Goal: Information Seeking & Learning: Learn about a topic

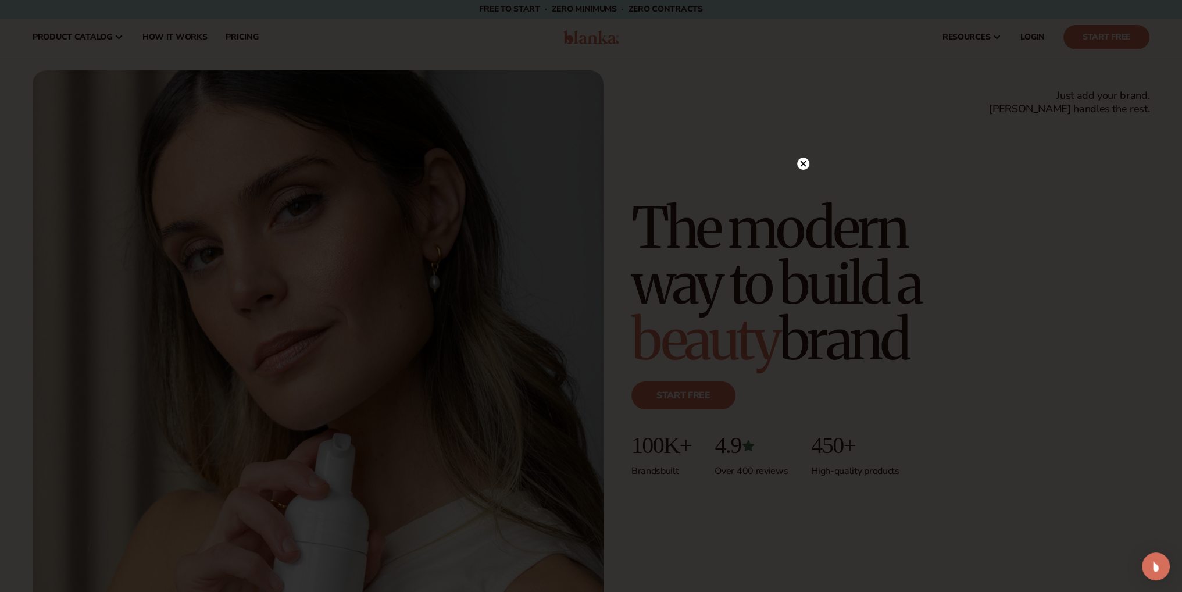
click at [801, 158] on circle at bounding box center [803, 164] width 12 height 12
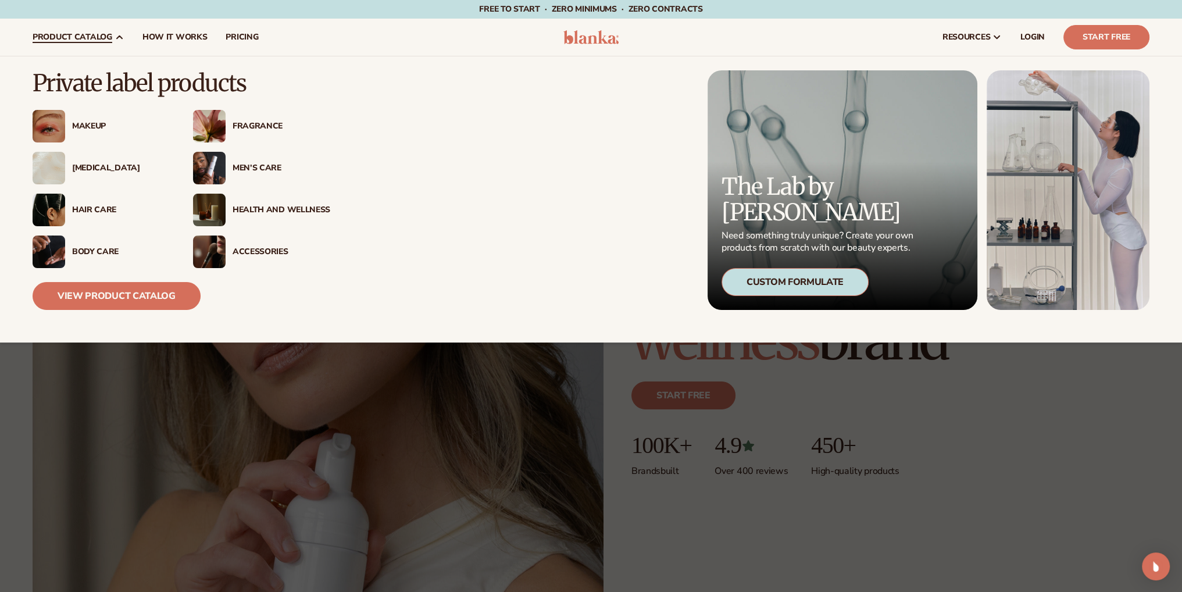
click at [91, 126] on div "Makeup" at bounding box center [121, 127] width 98 height 10
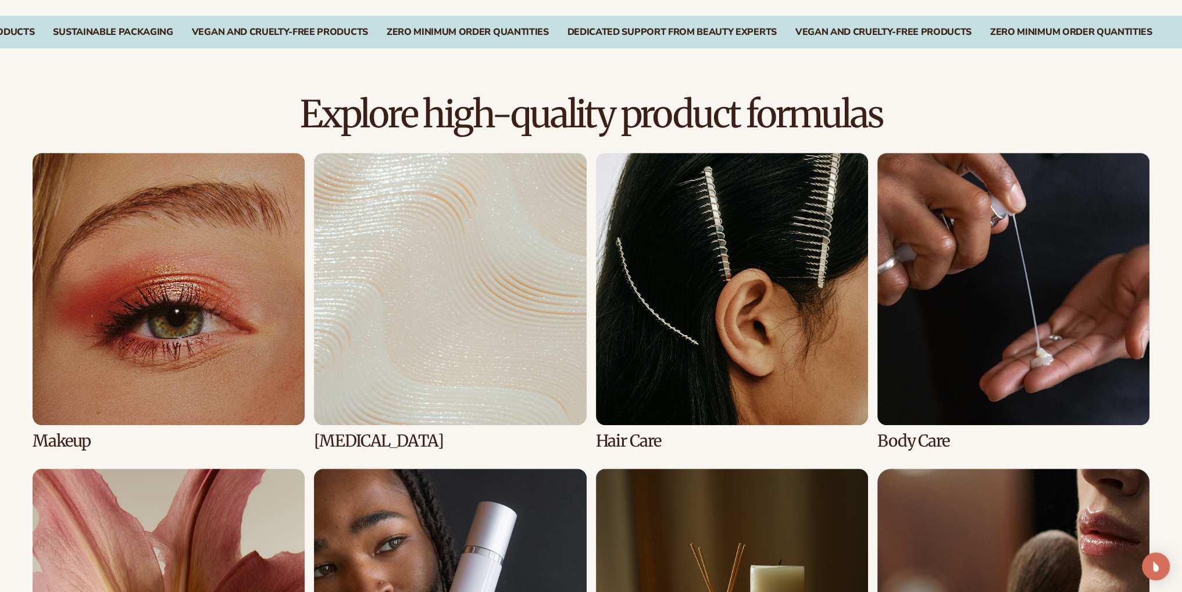
scroll to position [756, 0]
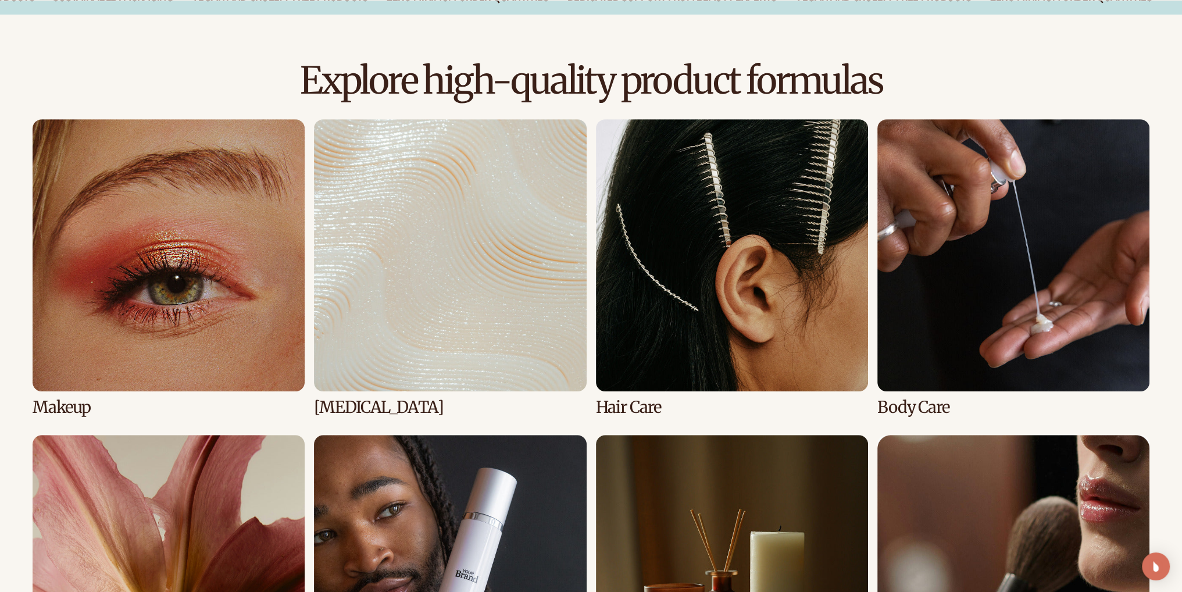
click at [111, 287] on link "1 / 8" at bounding box center [169, 267] width 272 height 297
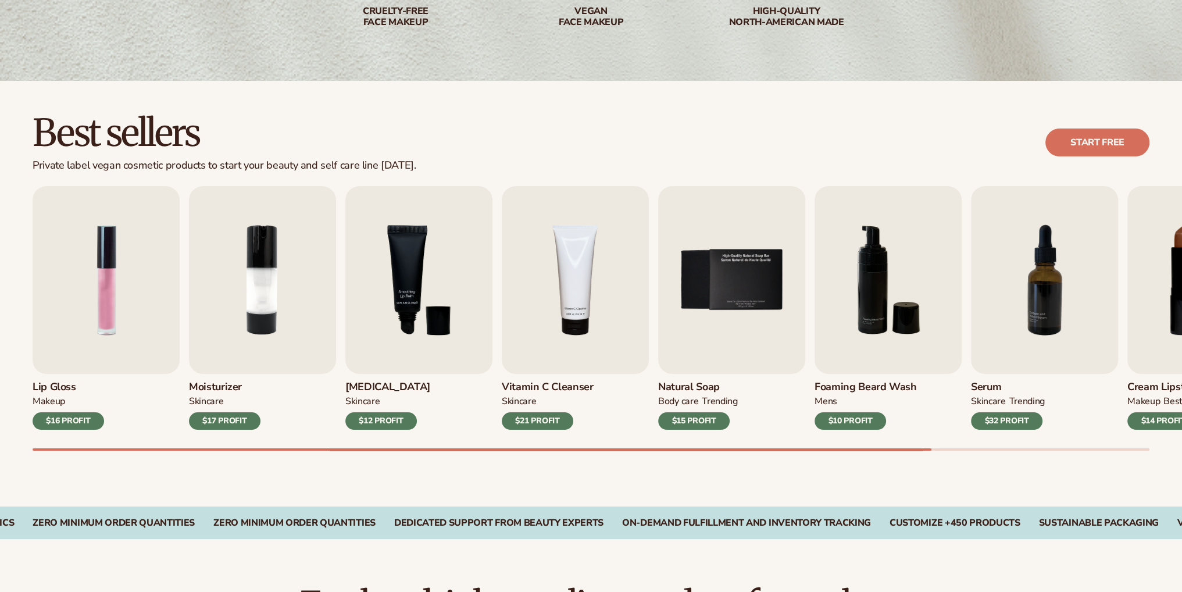
scroll to position [233, 0]
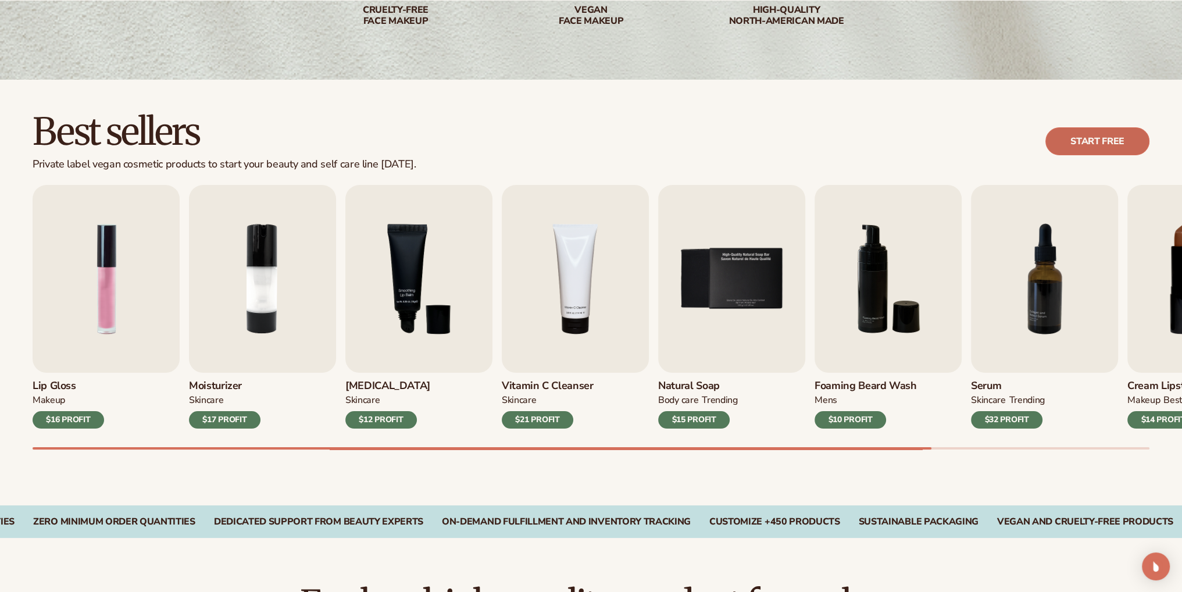
click at [1100, 145] on link "Start free" at bounding box center [1098, 141] width 104 height 28
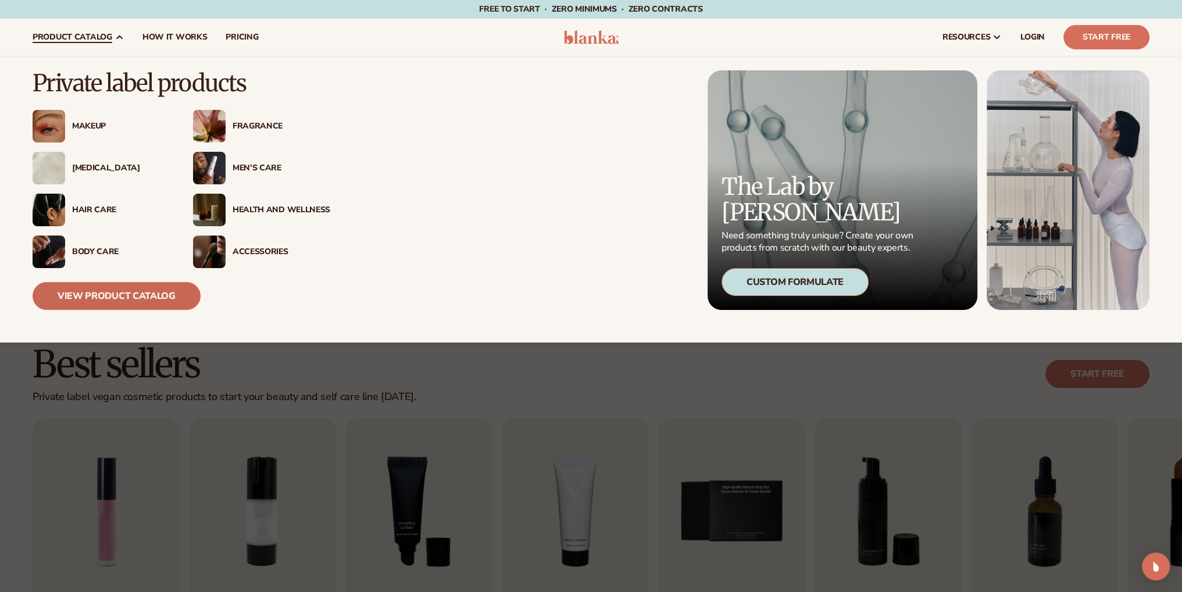
click at [129, 295] on link "View Product Catalog" at bounding box center [117, 296] width 168 height 28
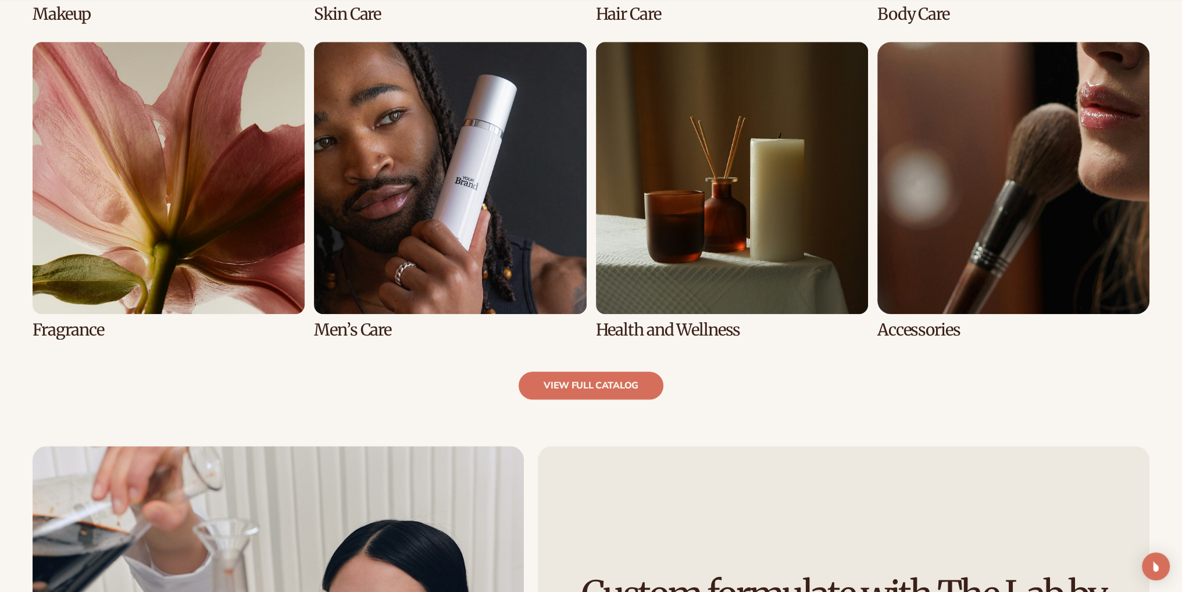
scroll to position [1163, 0]
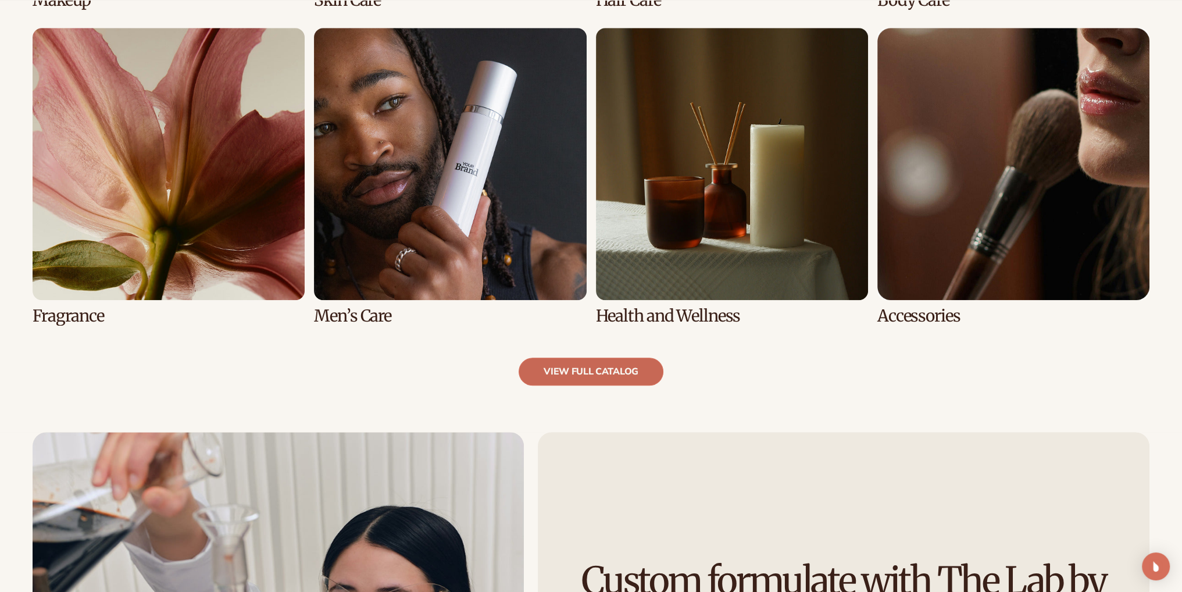
click at [628, 370] on link "view full catalog" at bounding box center [591, 372] width 145 height 28
